Goal: Information Seeking & Learning: Learn about a topic

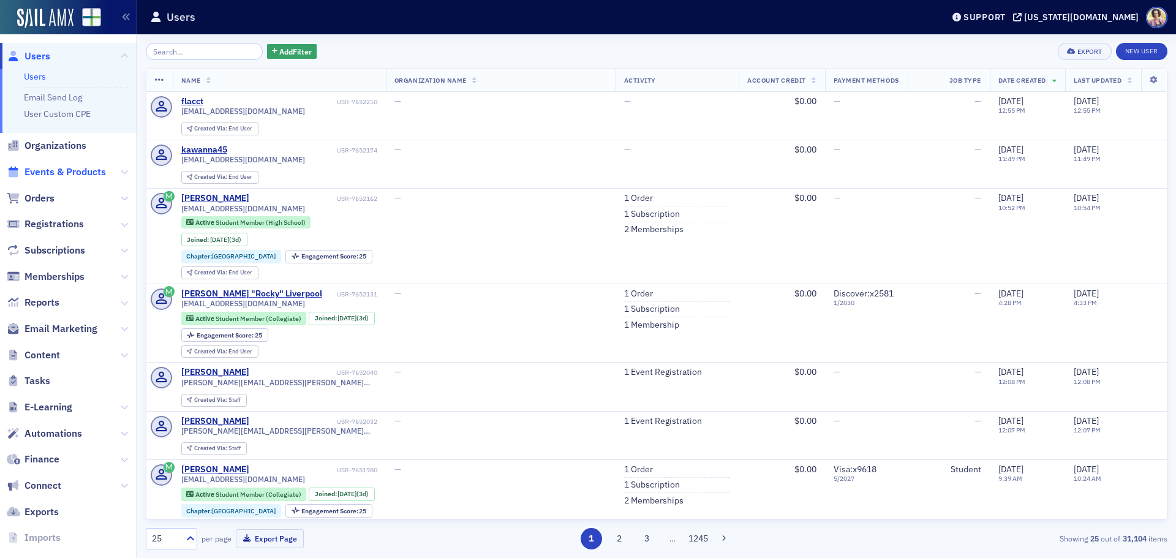
click at [48, 170] on span "Events & Products" at bounding box center [65, 171] width 81 height 13
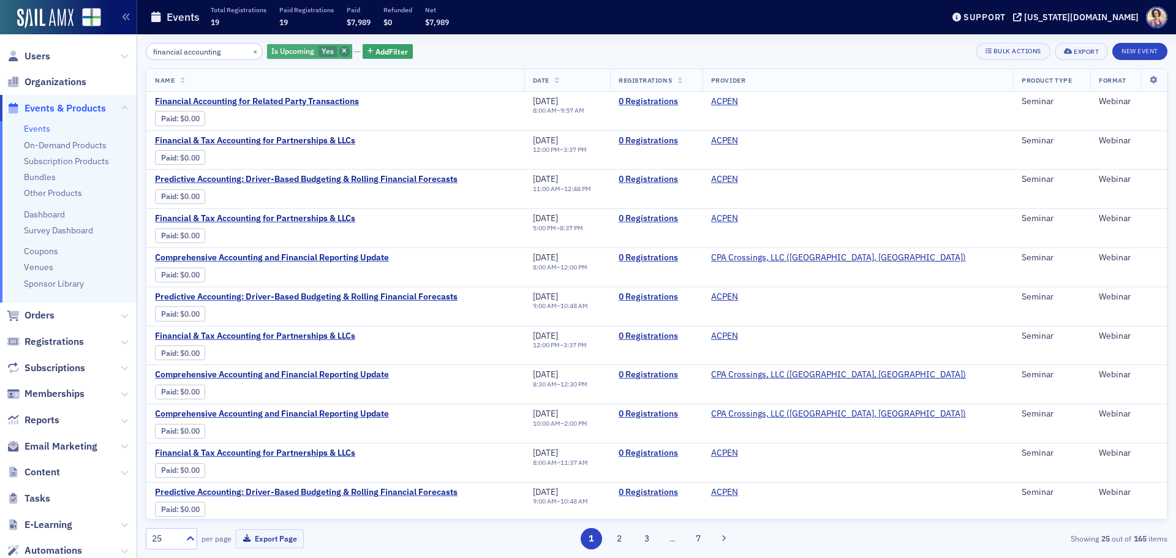
type input "financial accounting"
click at [342, 50] on icon "button" at bounding box center [344, 51] width 5 height 7
